Goal: Information Seeking & Learning: Learn about a topic

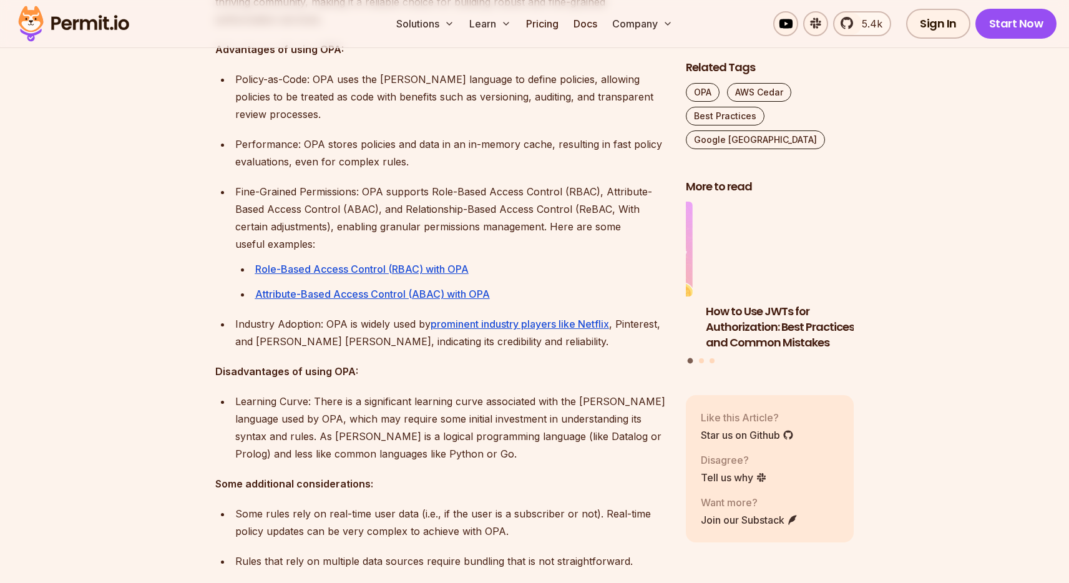
scroll to position [1080, 0]
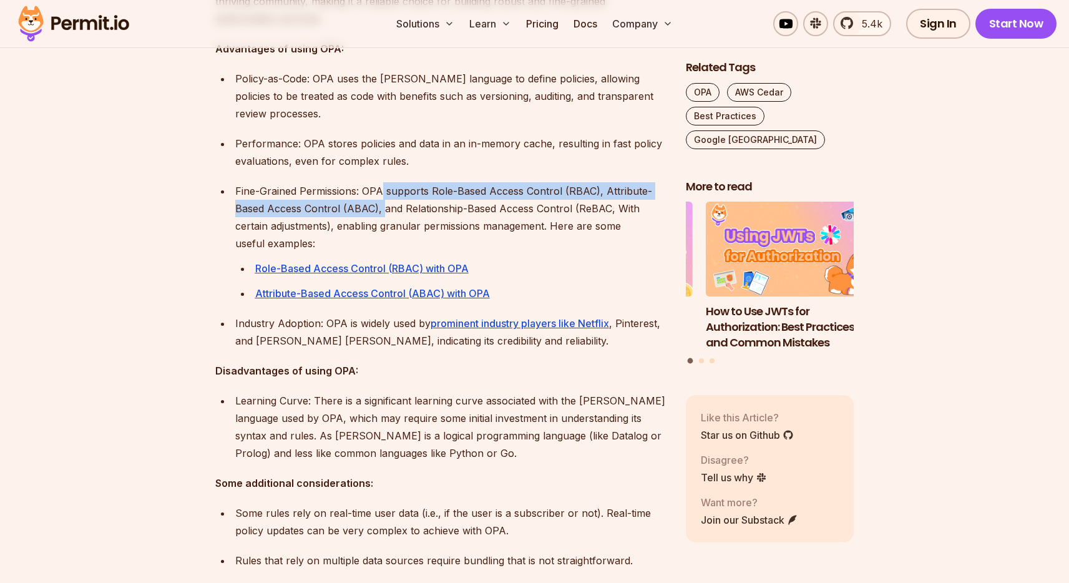
drag, startPoint x: 382, startPoint y: 170, endPoint x: 383, endPoint y: 191, distance: 20.6
click at [383, 191] on p "Fine-Grained Permissions: OPA supports Role-Based Access Control (RBAC), Attrib…" at bounding box center [450, 217] width 431 height 70
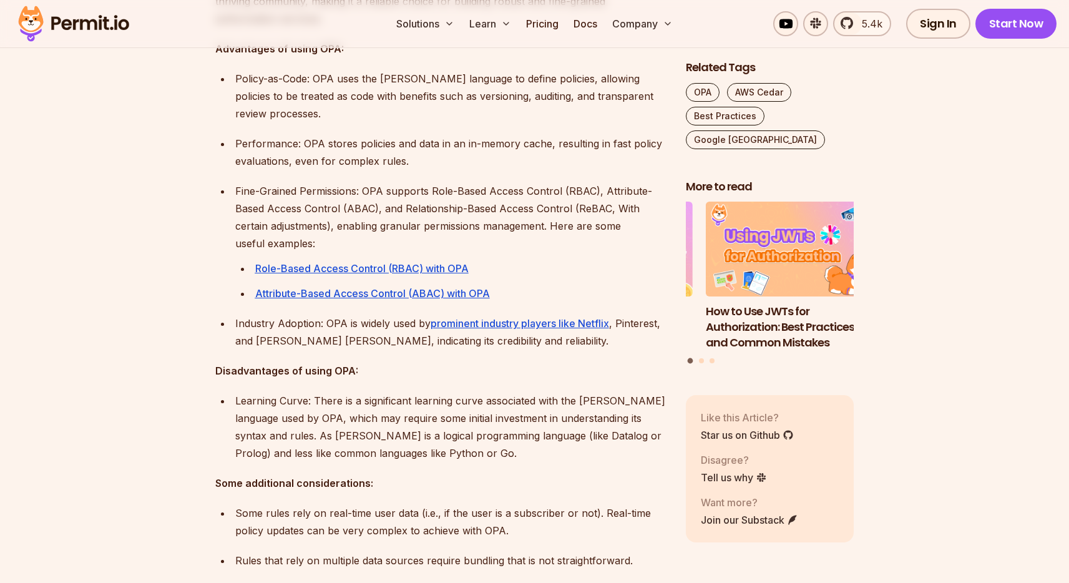
click at [327, 208] on p "Fine-Grained Permissions: OPA supports Role-Based Access Control (RBAC), Attrib…" at bounding box center [450, 217] width 431 height 70
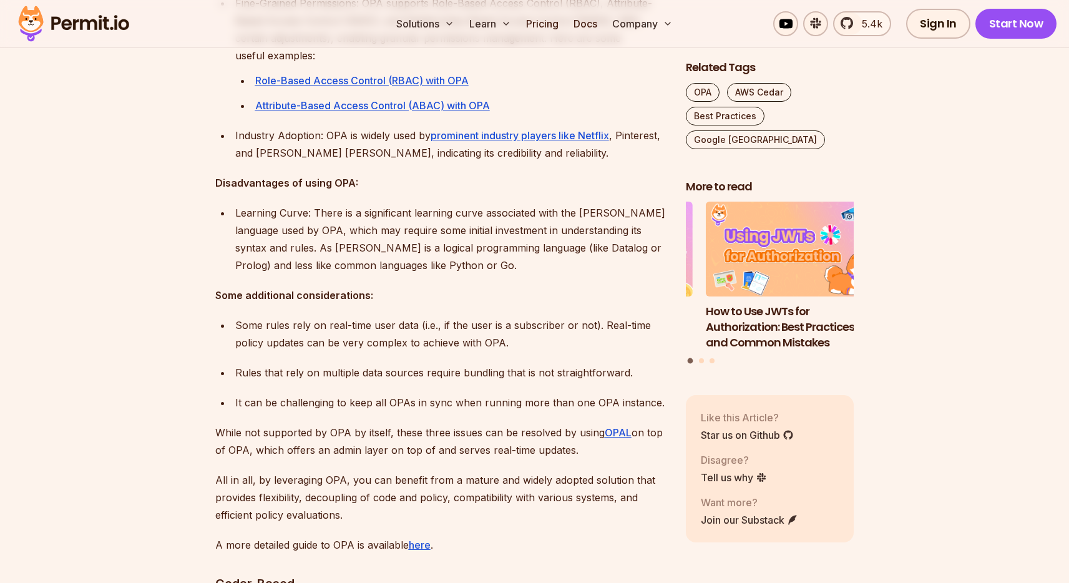
scroll to position [1268, 0]
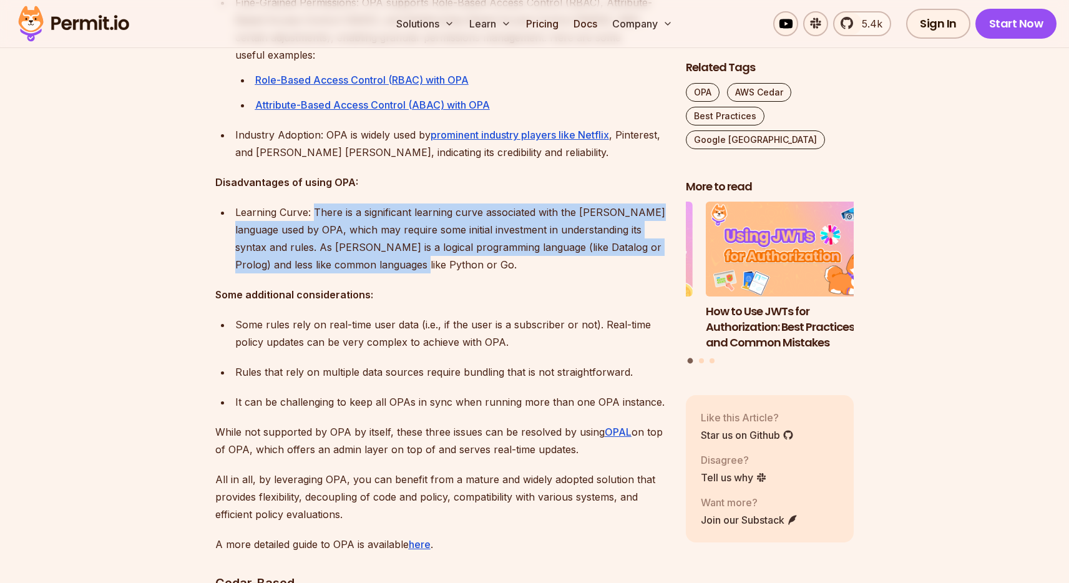
drag, startPoint x: 315, startPoint y: 195, endPoint x: 419, endPoint y: 244, distance: 114.7
click at [419, 244] on div "Learning Curve: There is a significant learning curve associated with the Rego …" at bounding box center [450, 238] width 431 height 70
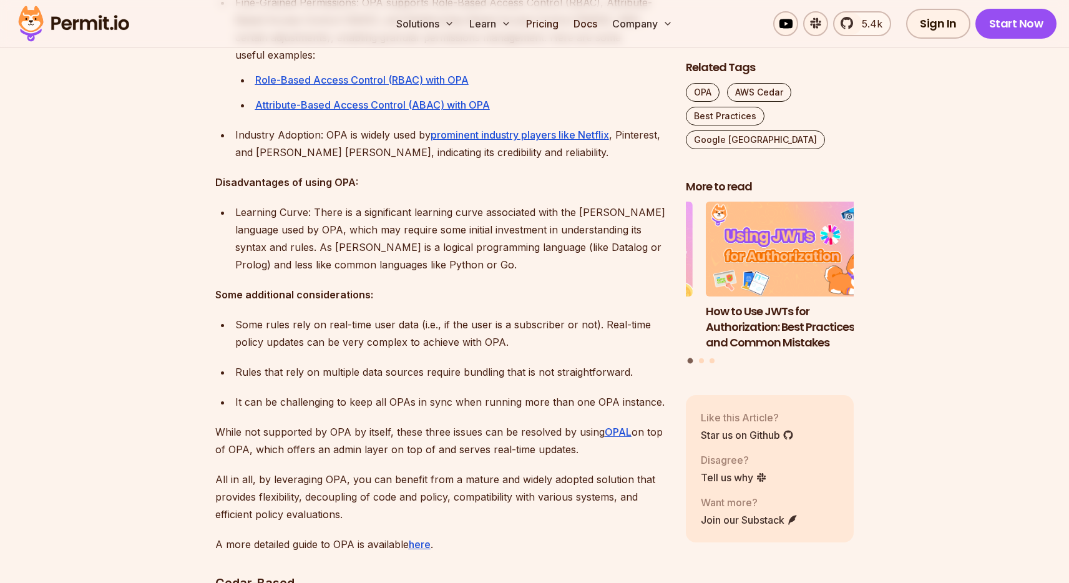
click at [414, 247] on div "Learning Curve: There is a significant learning curve associated with the Rego …" at bounding box center [450, 238] width 431 height 70
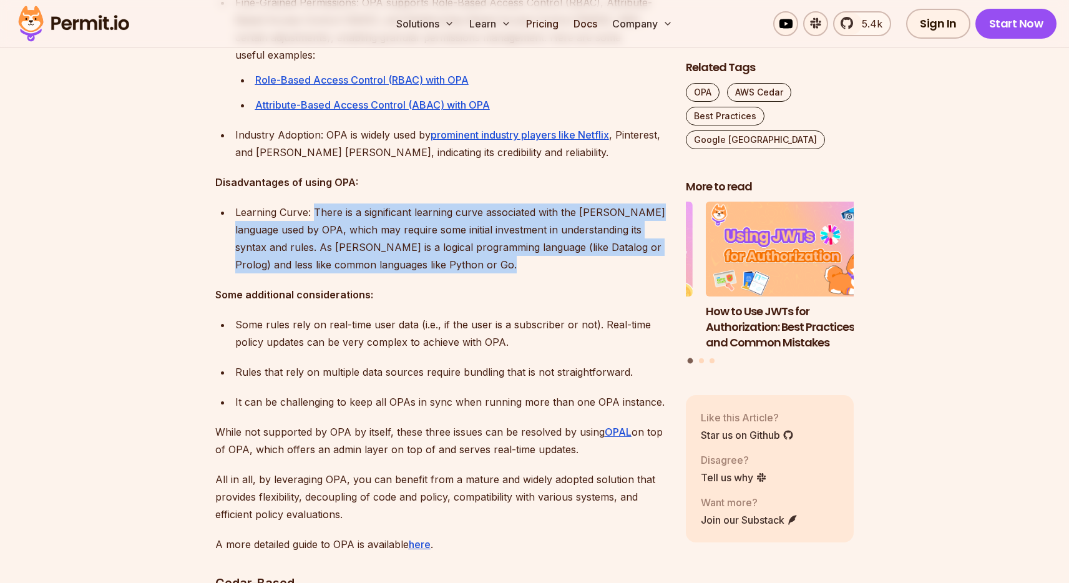
drag, startPoint x: 414, startPoint y: 247, endPoint x: 316, endPoint y: 200, distance: 108.0
click at [316, 203] on div "Learning Curve: There is a significant learning curve associated with the Rego …" at bounding box center [450, 238] width 431 height 70
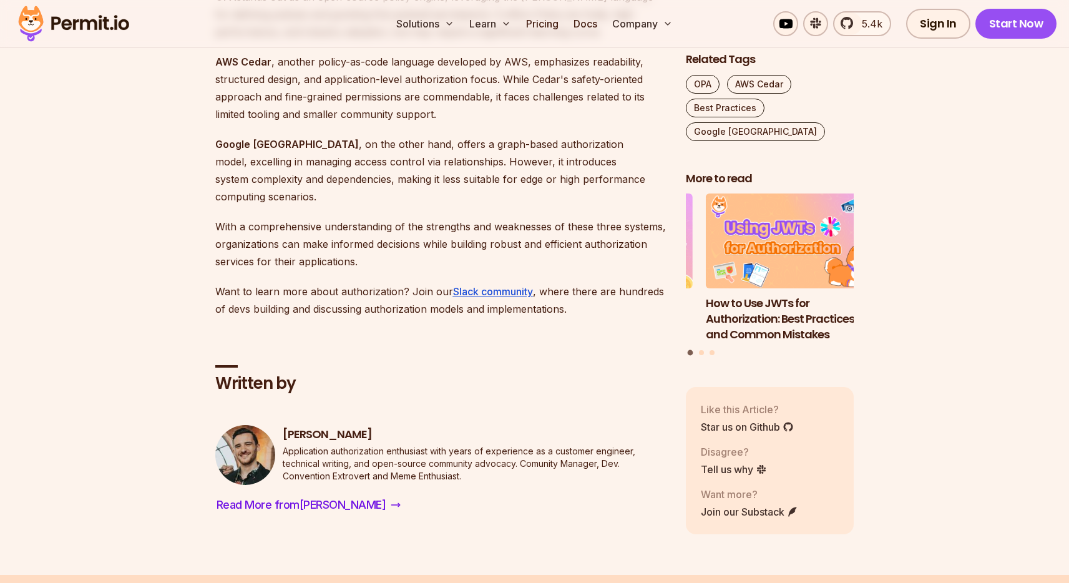
scroll to position [3169, 0]
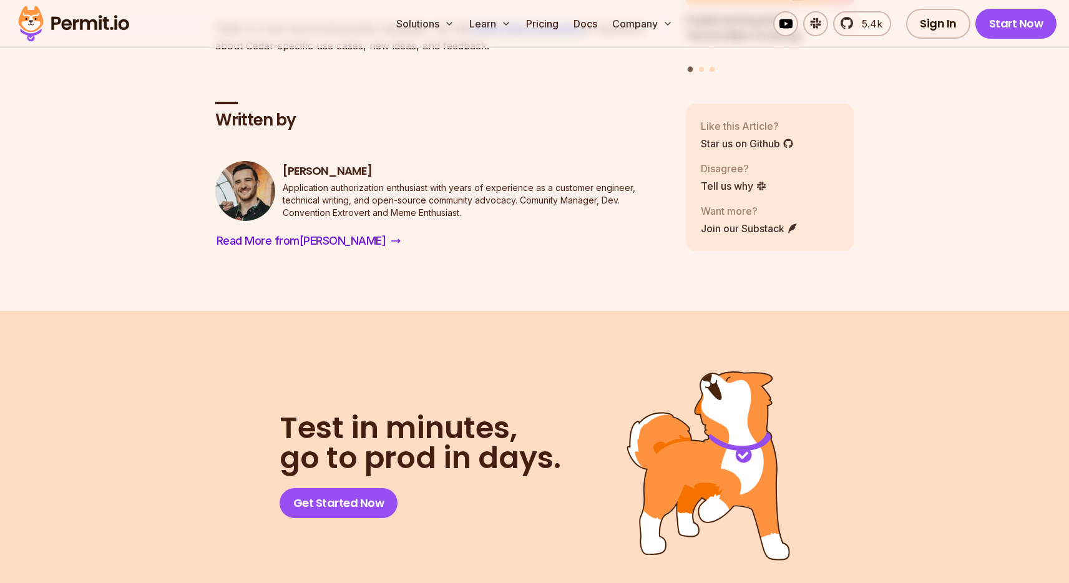
scroll to position [9129, 0]
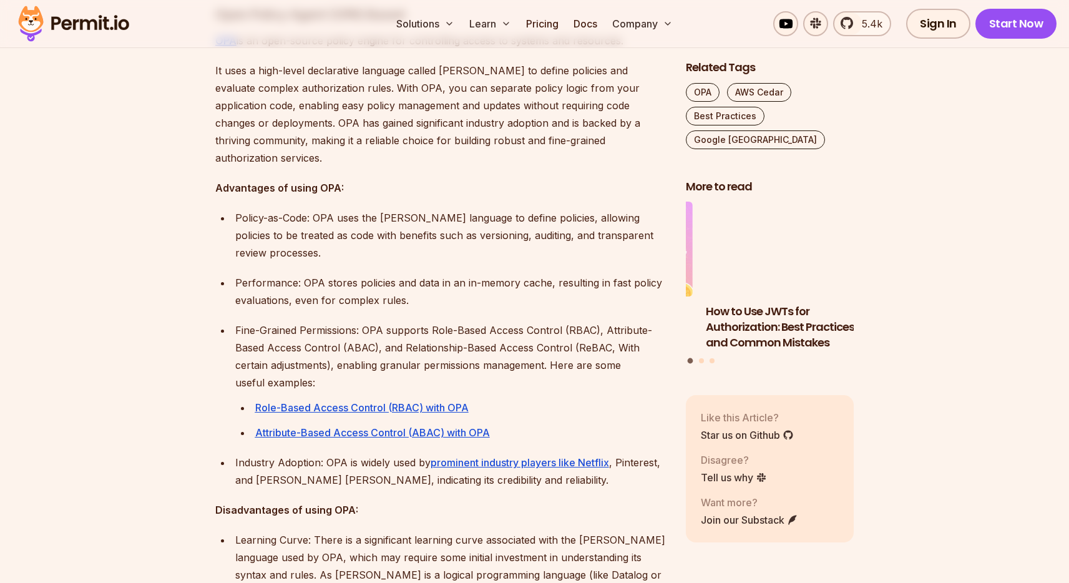
scroll to position [784, 0]
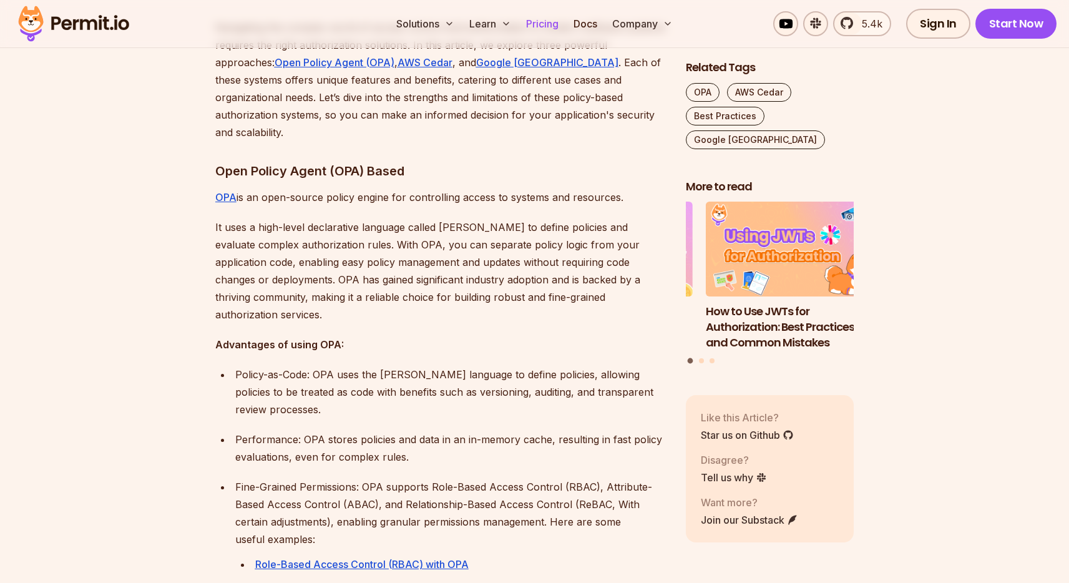
click at [541, 26] on link "Pricing" at bounding box center [542, 23] width 42 height 25
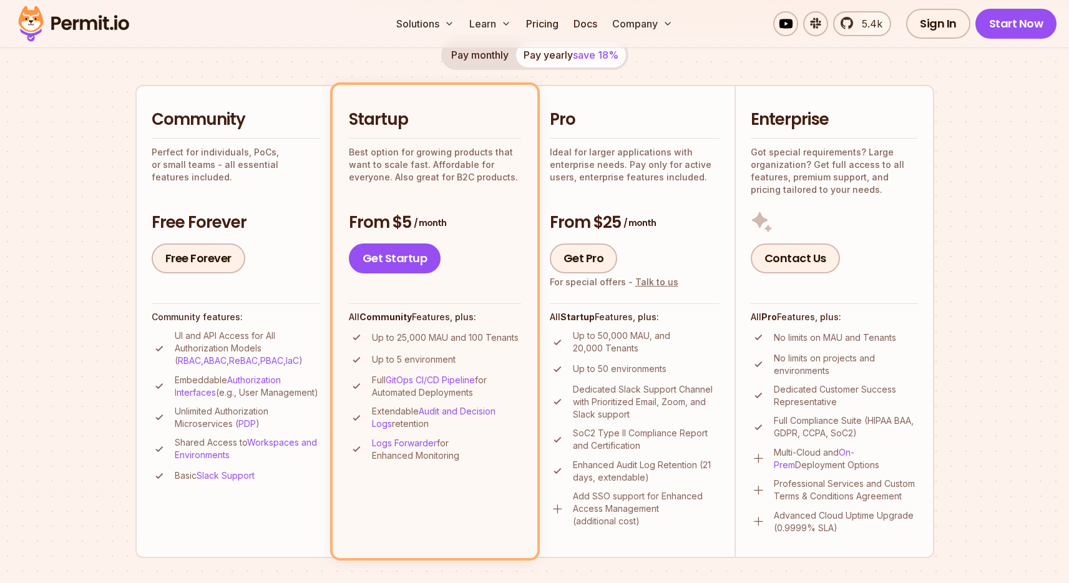
scroll to position [267, 0]
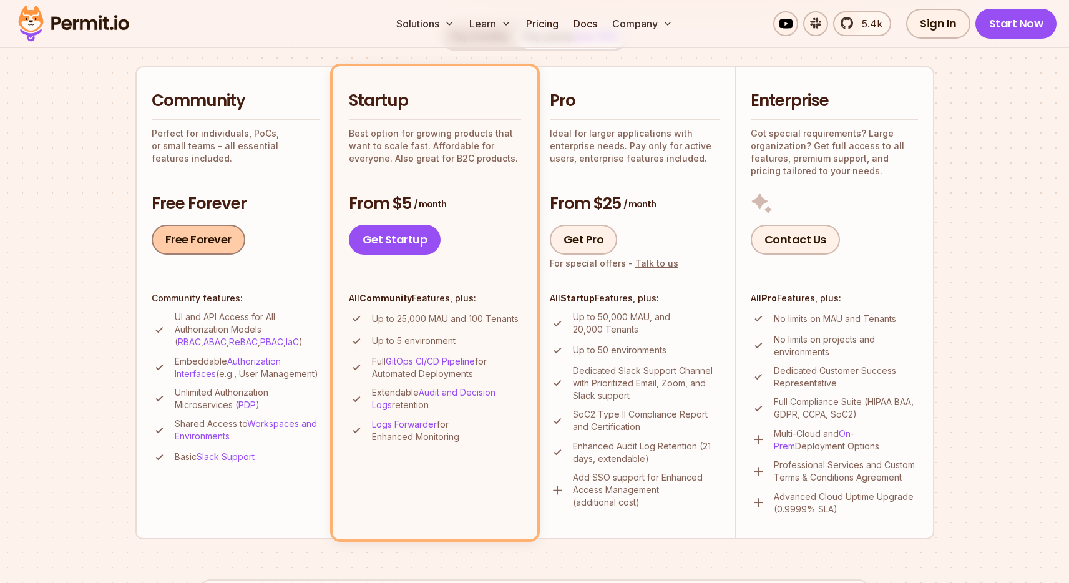
click at [188, 237] on link "Free Forever" at bounding box center [199, 240] width 94 height 30
click at [585, 24] on link "Docs" at bounding box center [586, 23] width 34 height 25
